Goal: Information Seeking & Learning: Learn about a topic

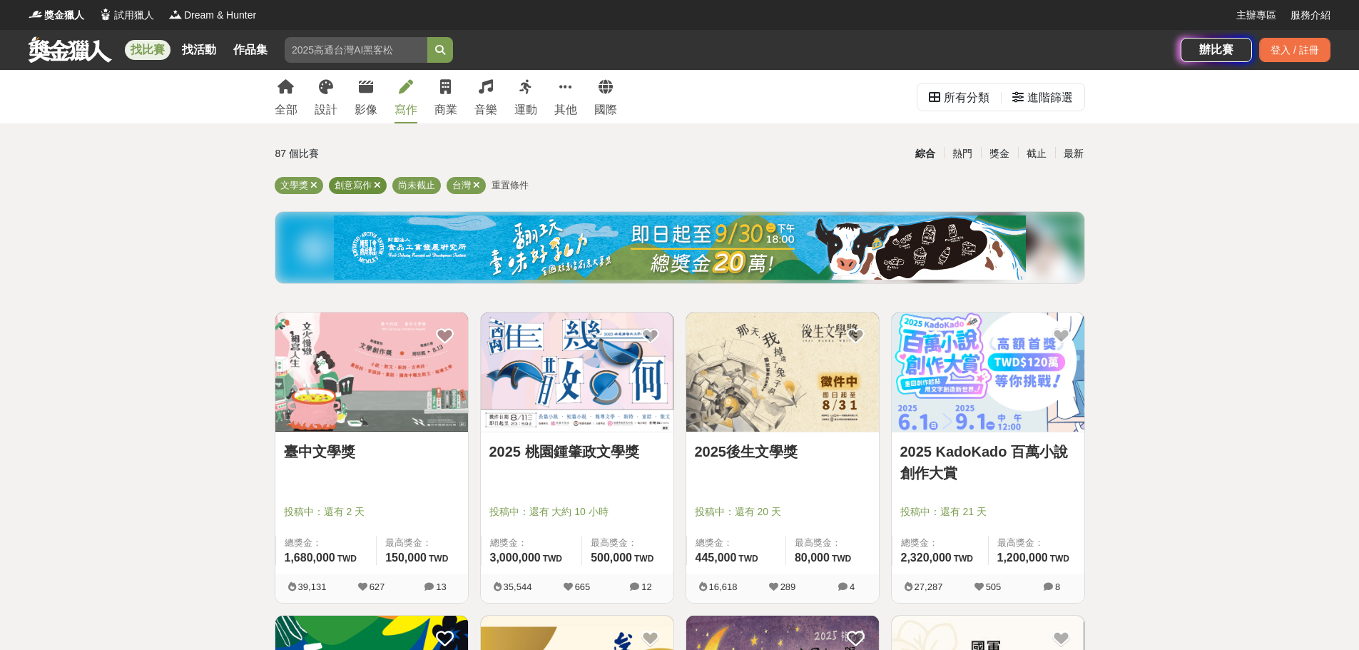
click at [377, 183] on icon at bounding box center [377, 185] width 7 height 9
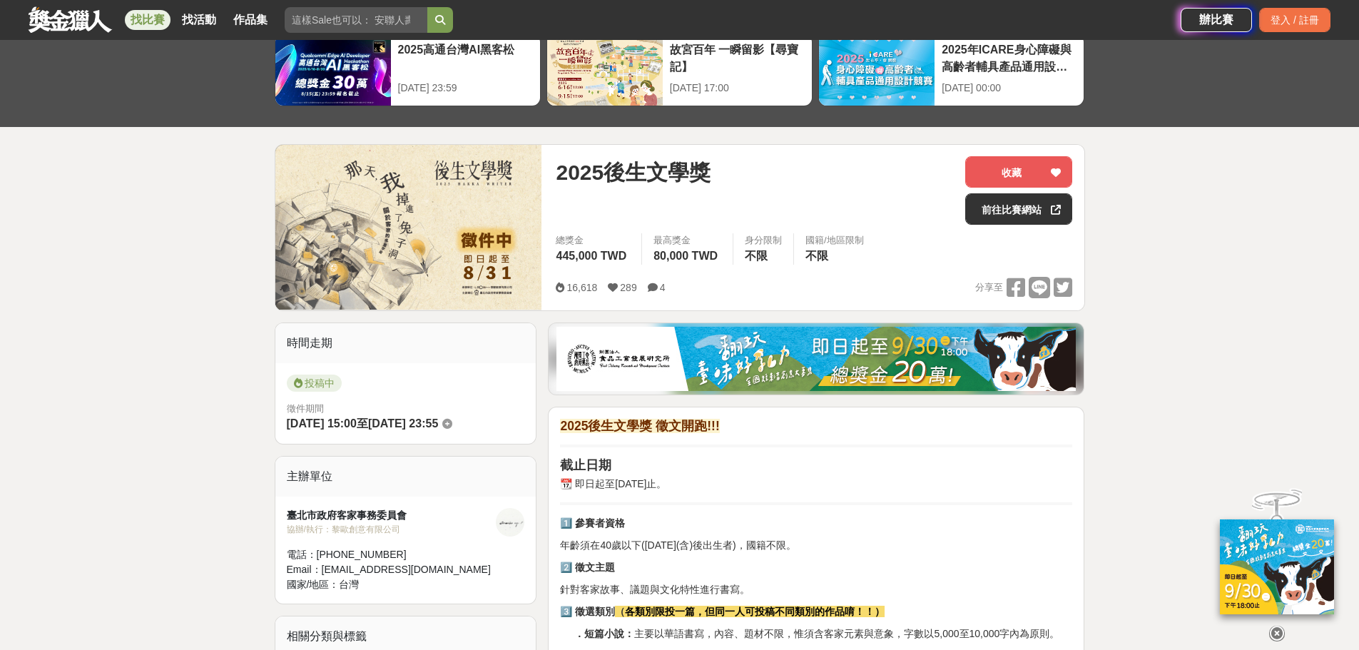
scroll to position [285, 0]
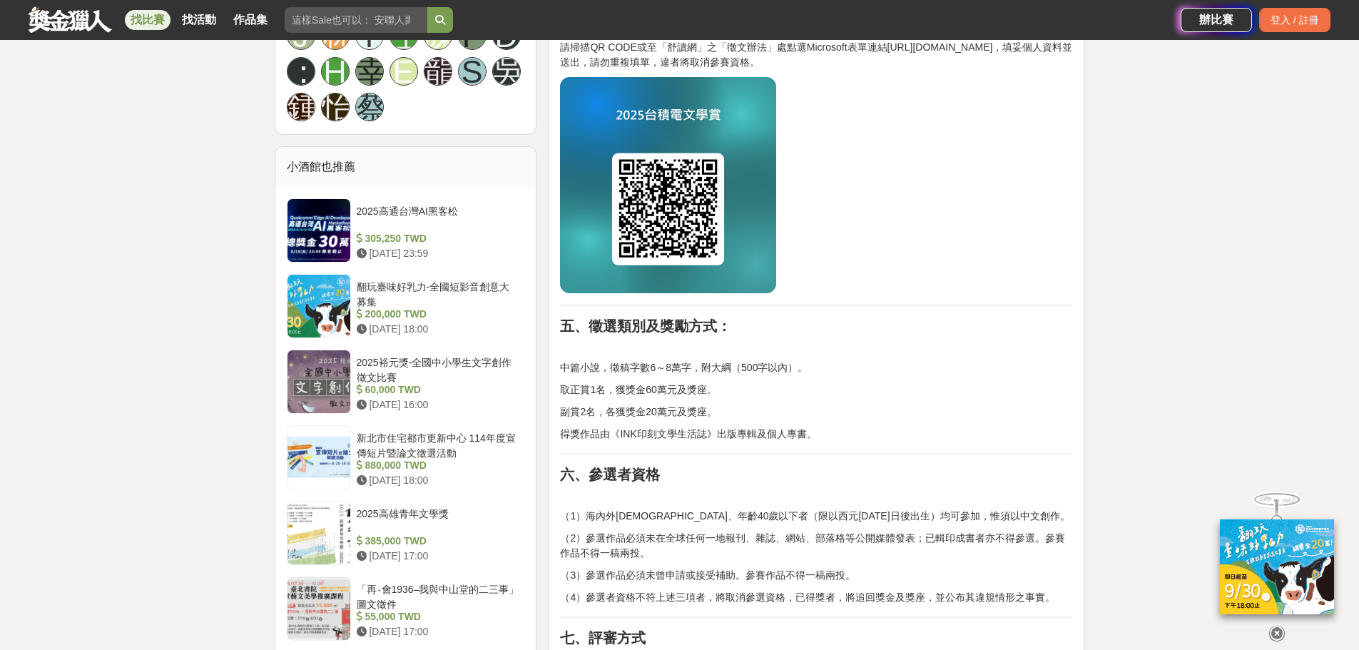
scroll to position [1070, 0]
